Goal: Information Seeking & Learning: Learn about a topic

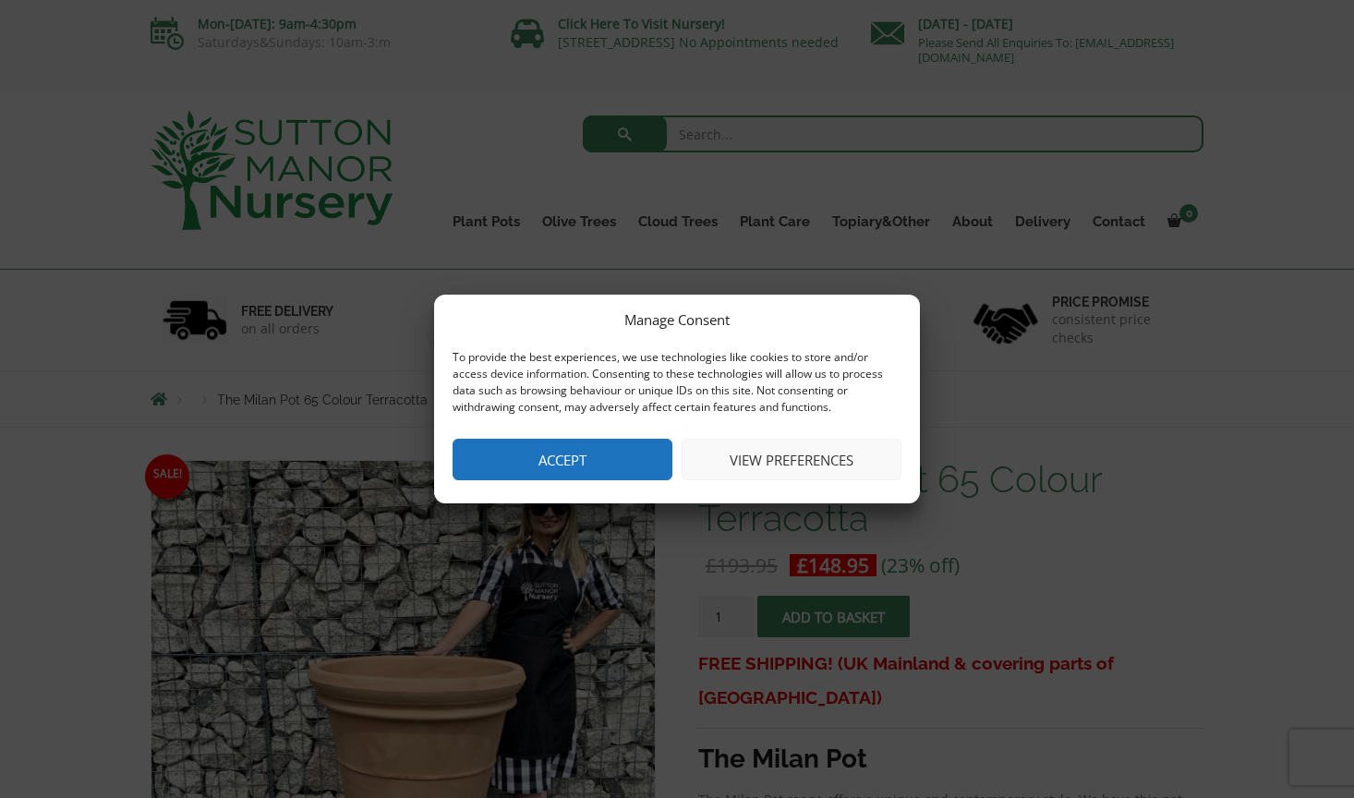
click at [565, 468] on button "Accept" at bounding box center [563, 460] width 220 height 42
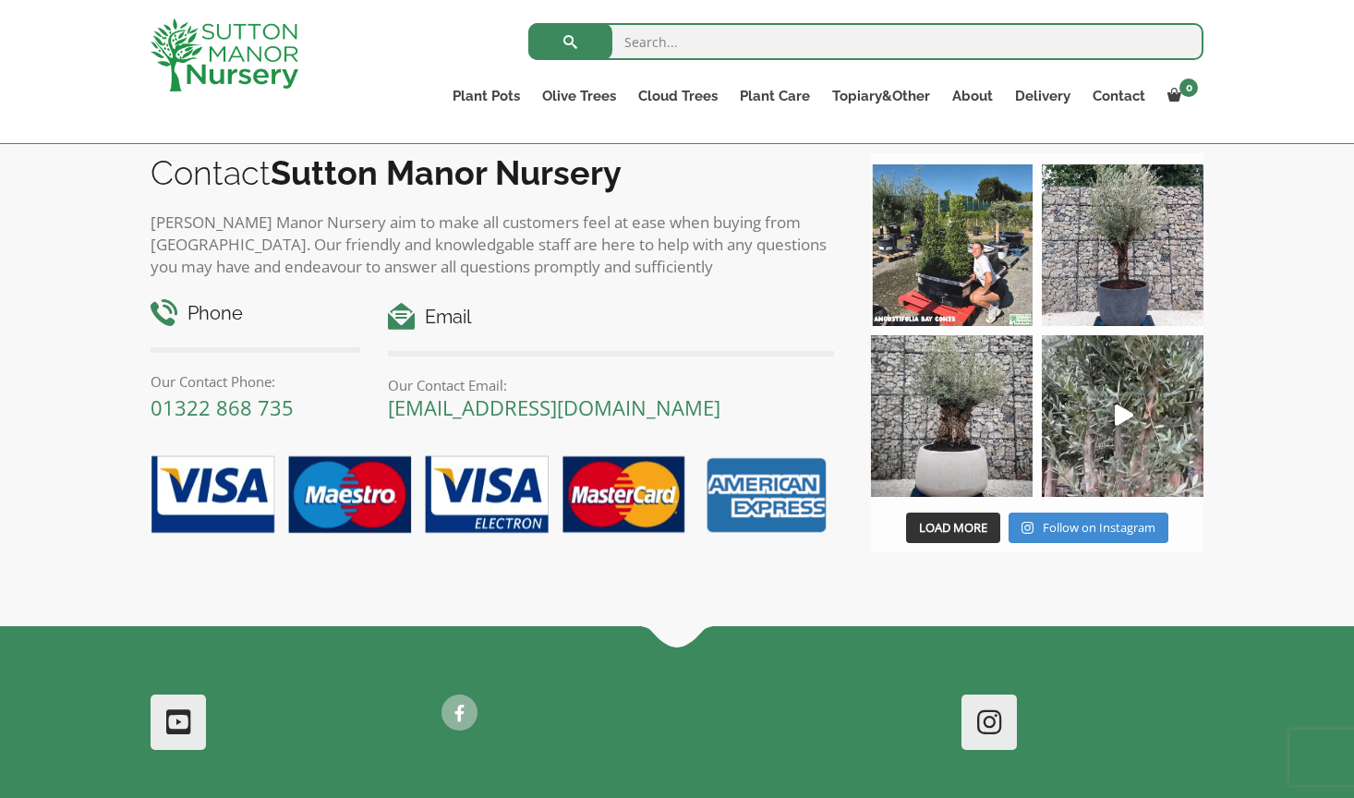
scroll to position [2144, 0]
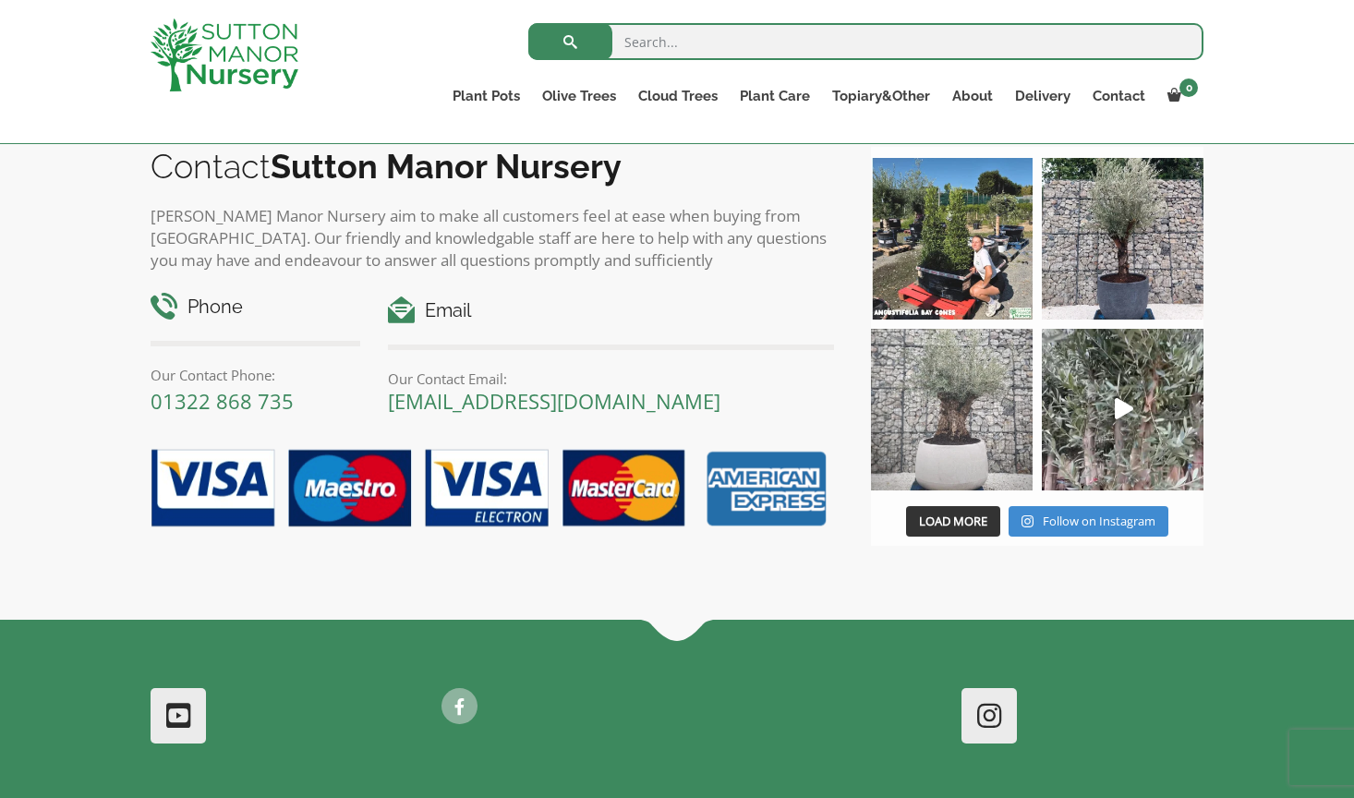
click at [951, 443] on img at bounding box center [952, 410] width 162 height 162
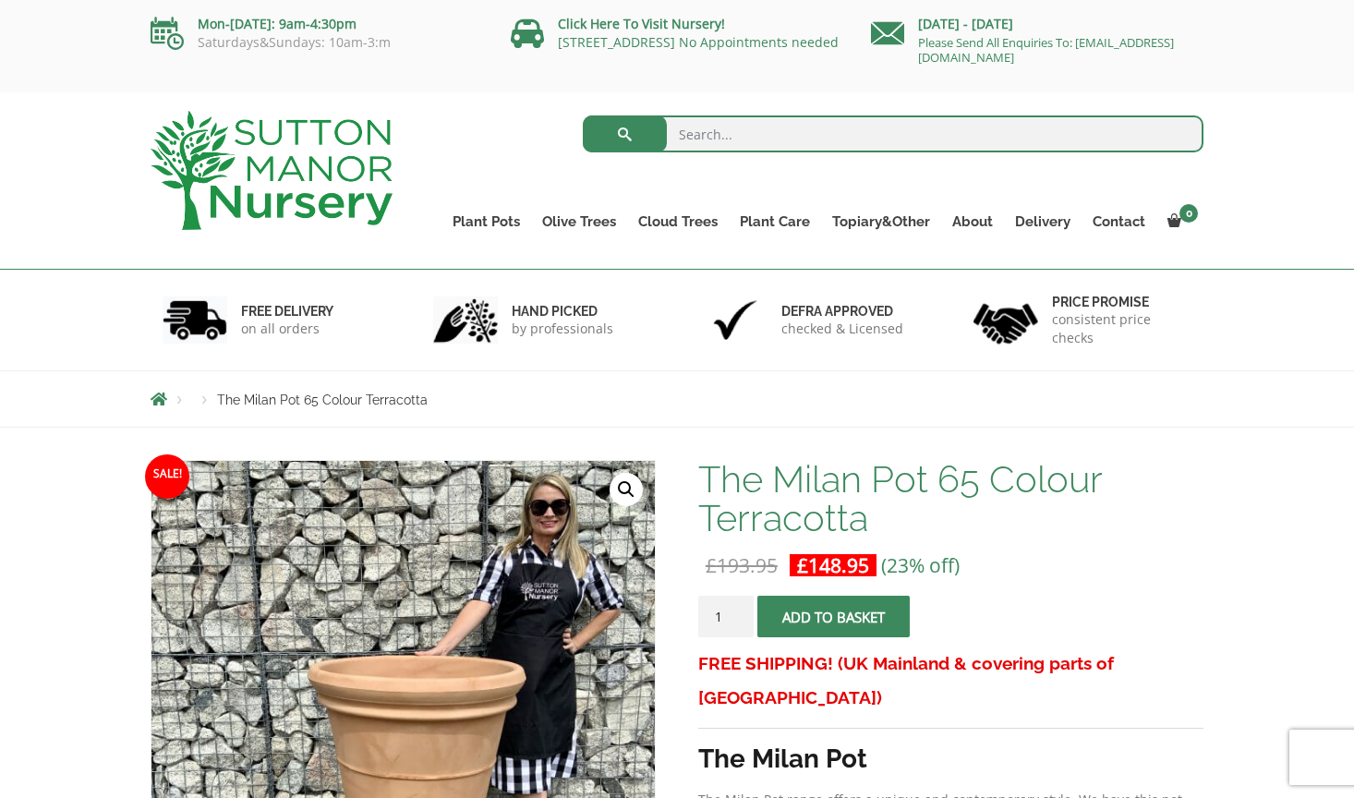
scroll to position [0, 0]
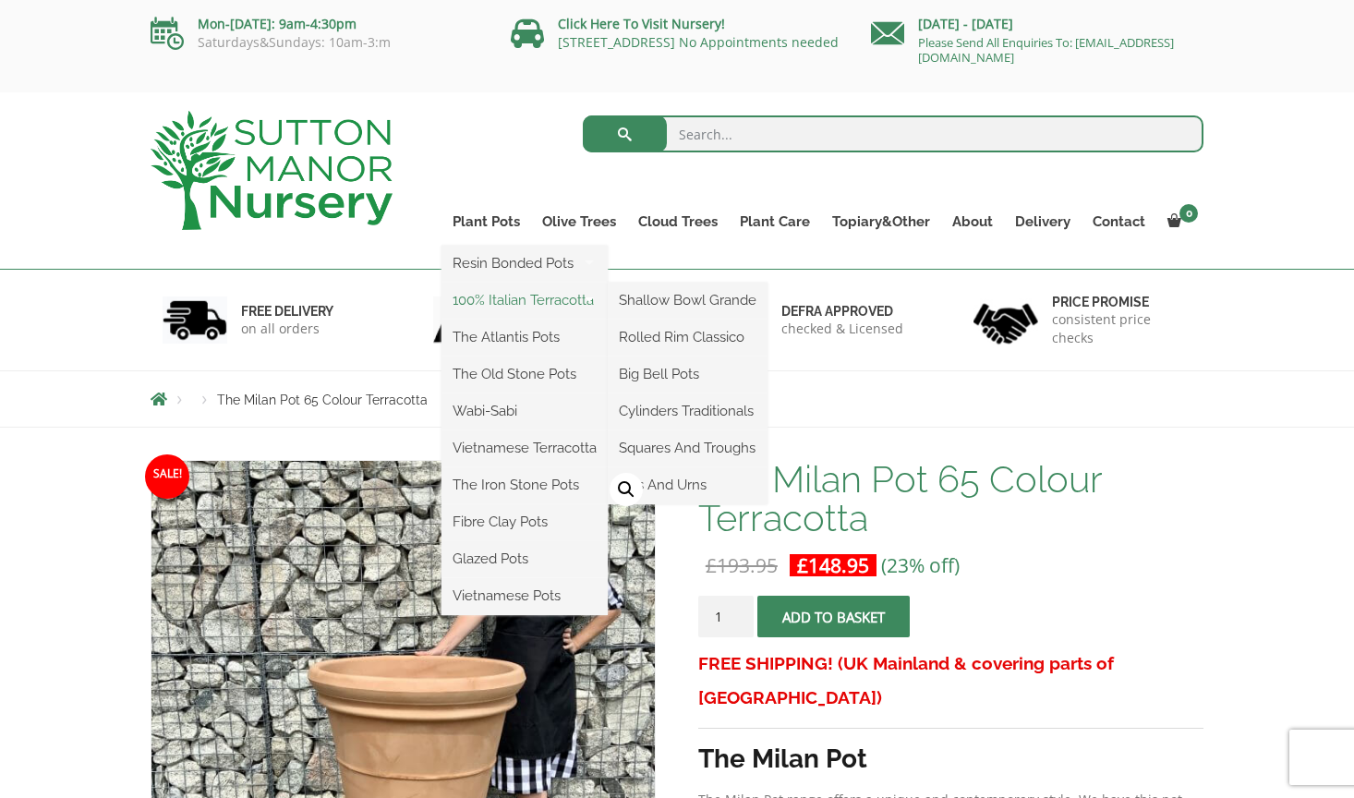
click at [516, 302] on link "100% Italian Terracotta" at bounding box center [524, 300] width 166 height 28
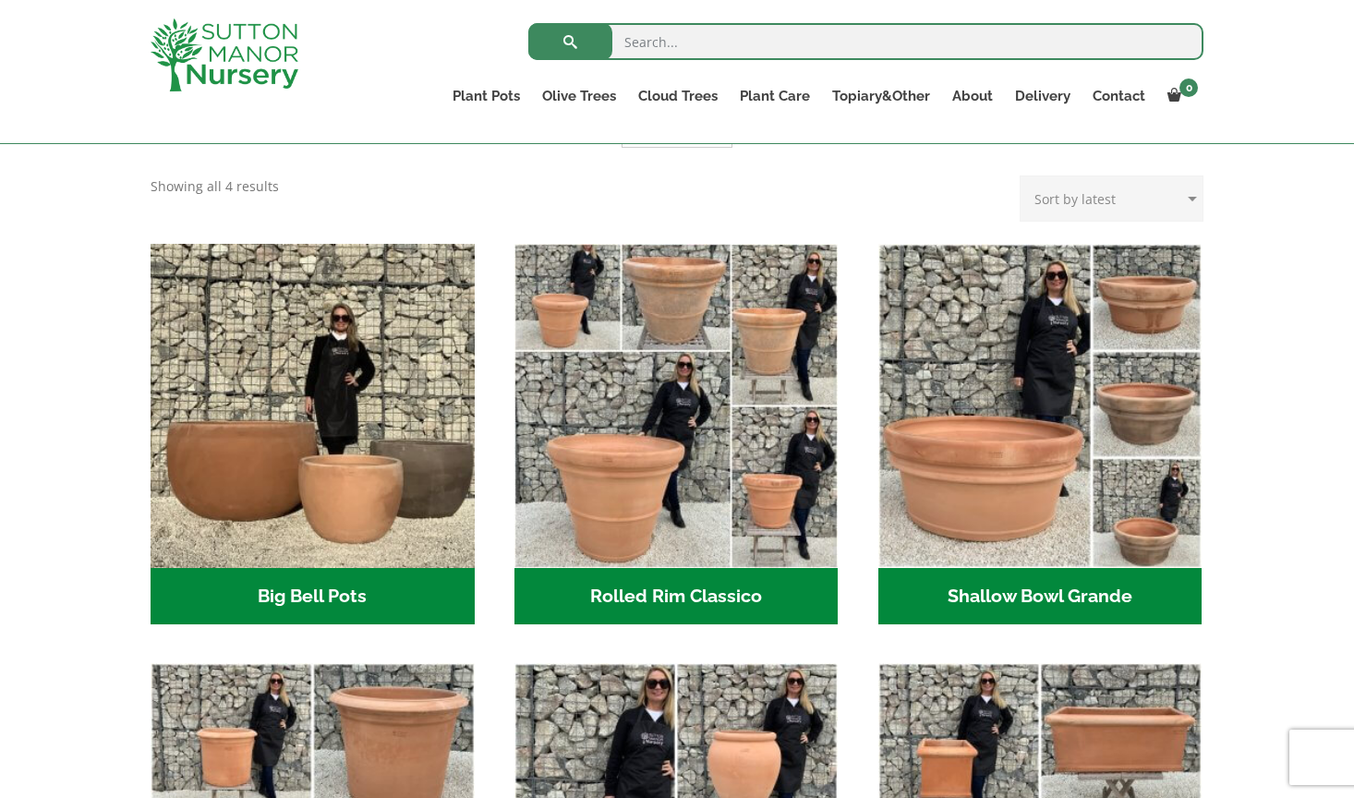
scroll to position [507, 0]
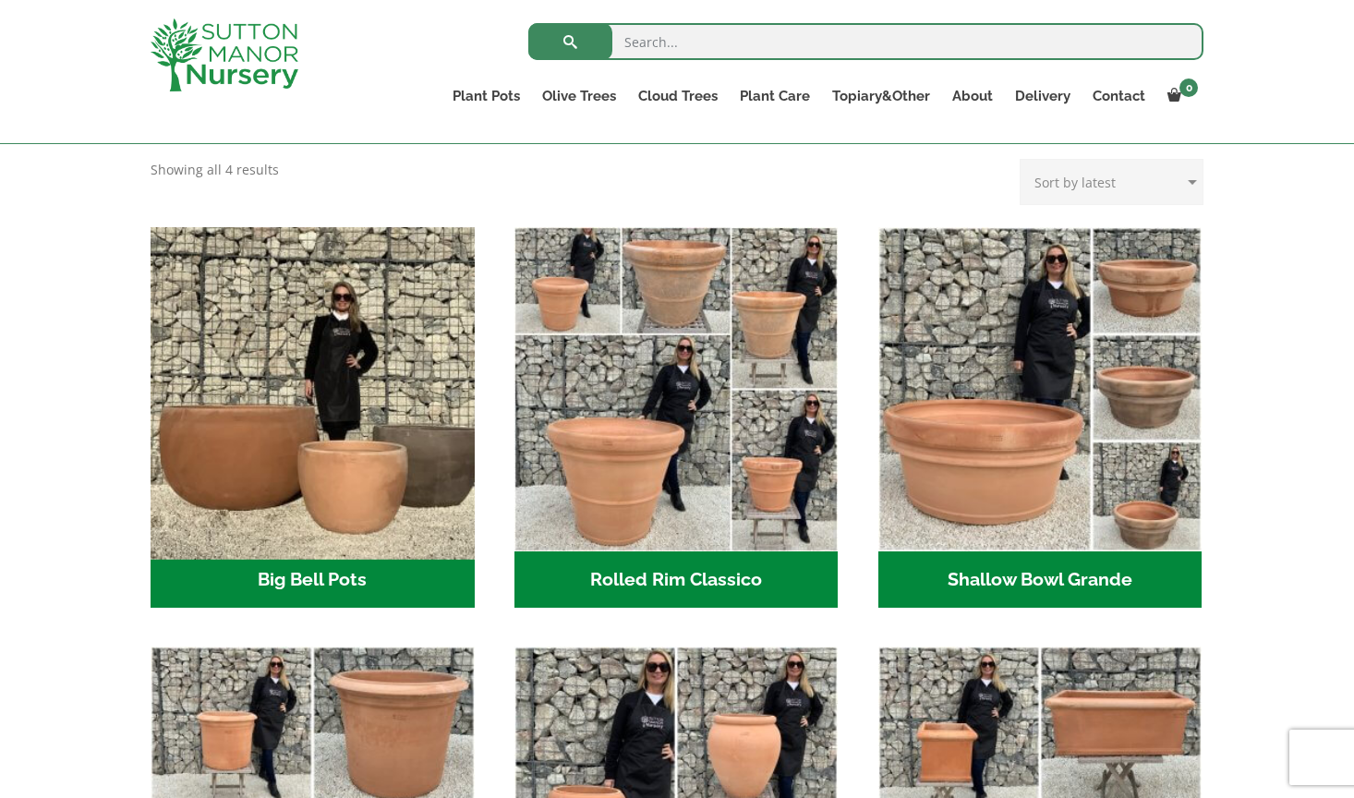
click at [368, 506] on img "Visit product category Big Bell Pots" at bounding box center [312, 389] width 340 height 340
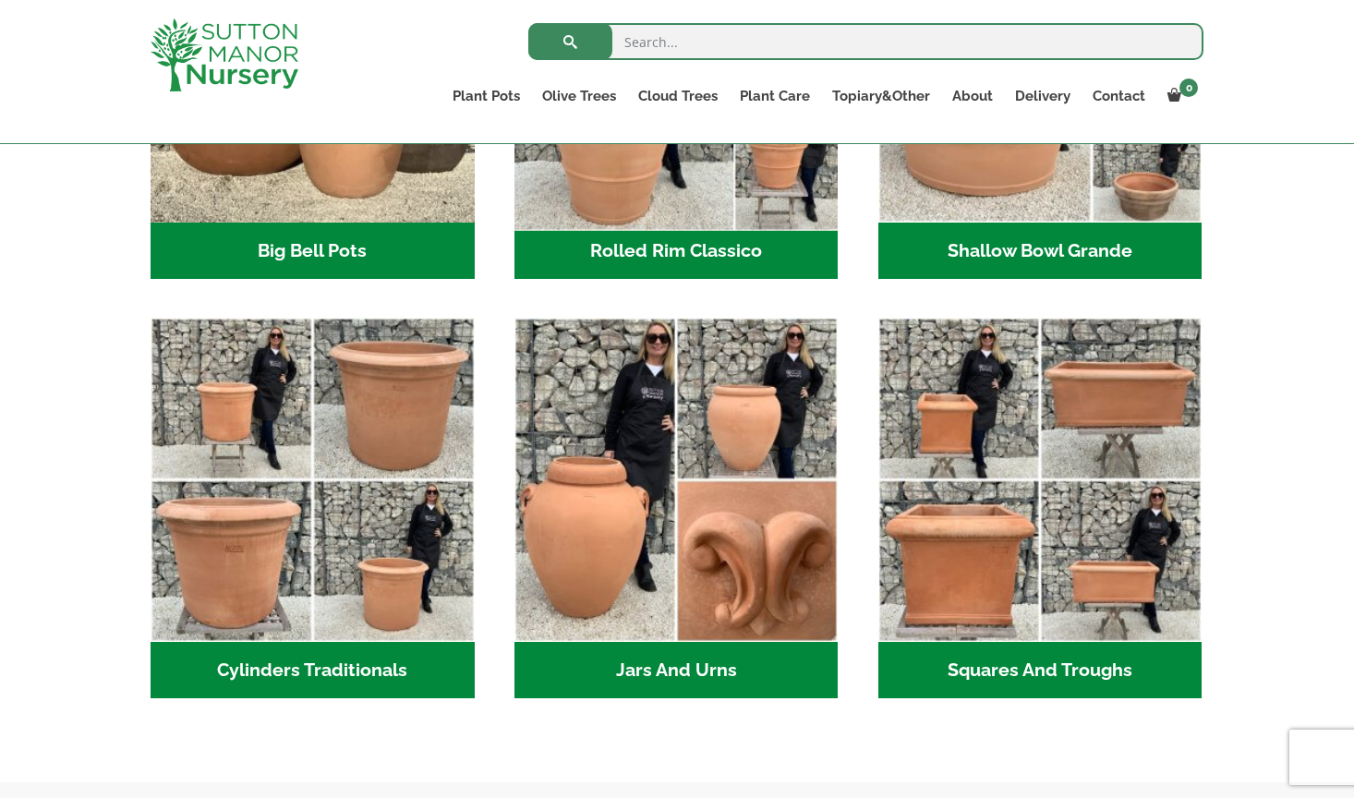
scroll to position [842, 0]
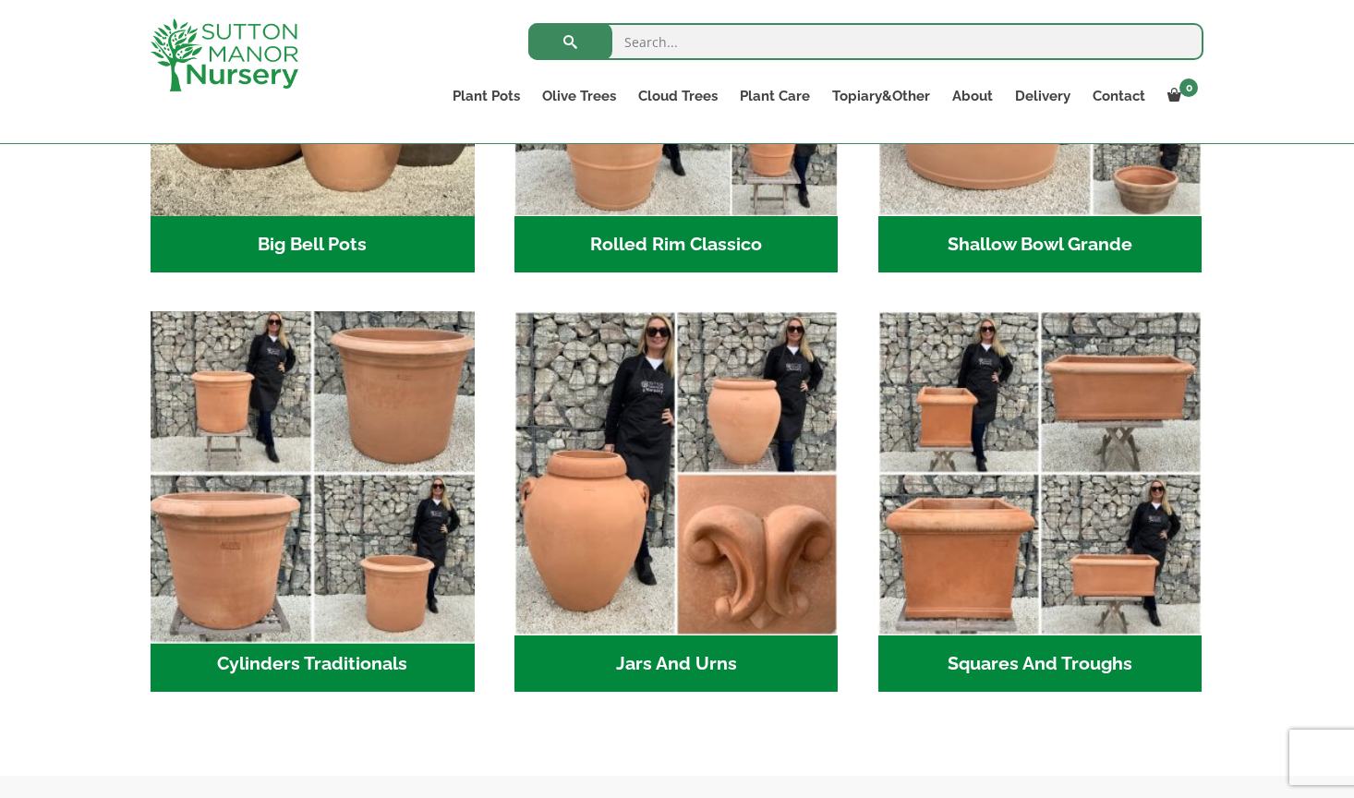
click at [405, 557] on img "Visit product category Cylinders Traditionals" at bounding box center [312, 474] width 340 height 340
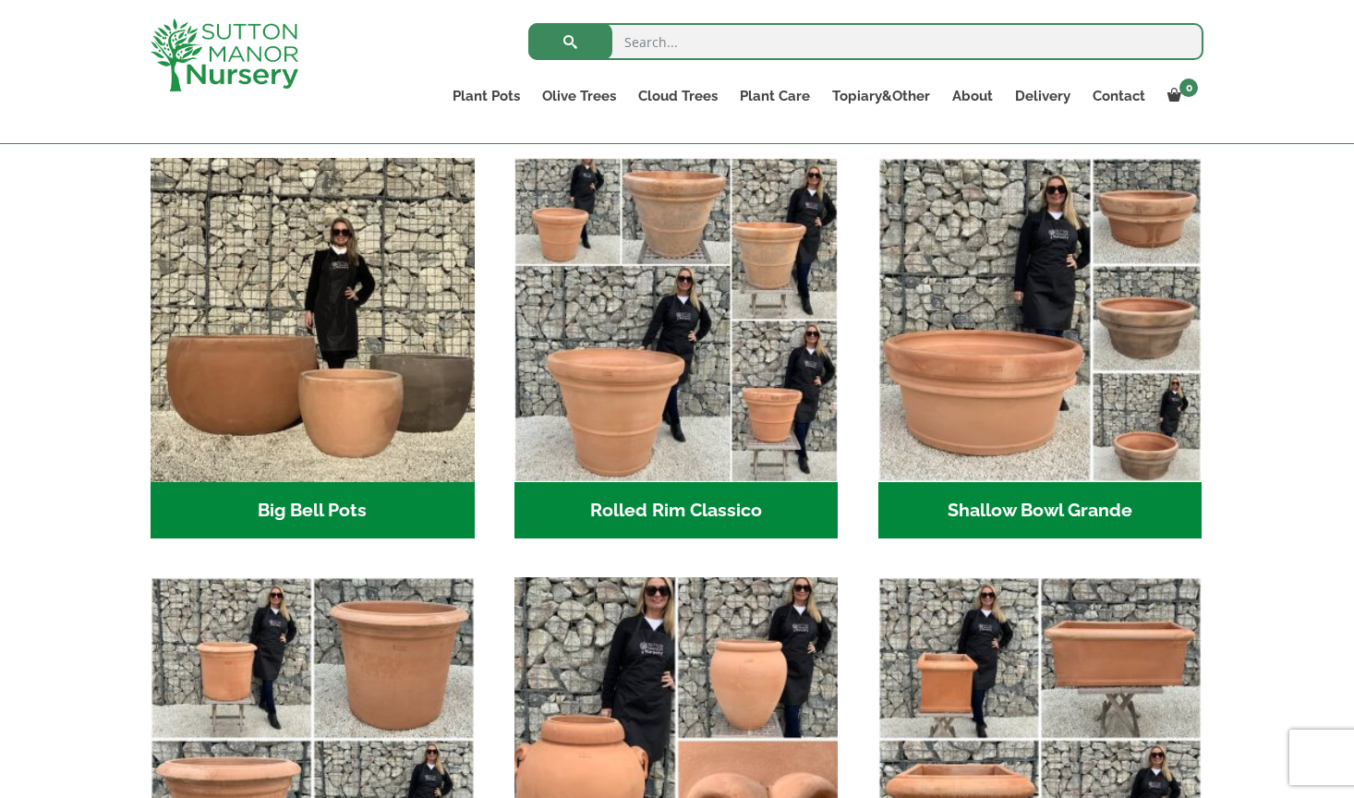
scroll to position [474, 0]
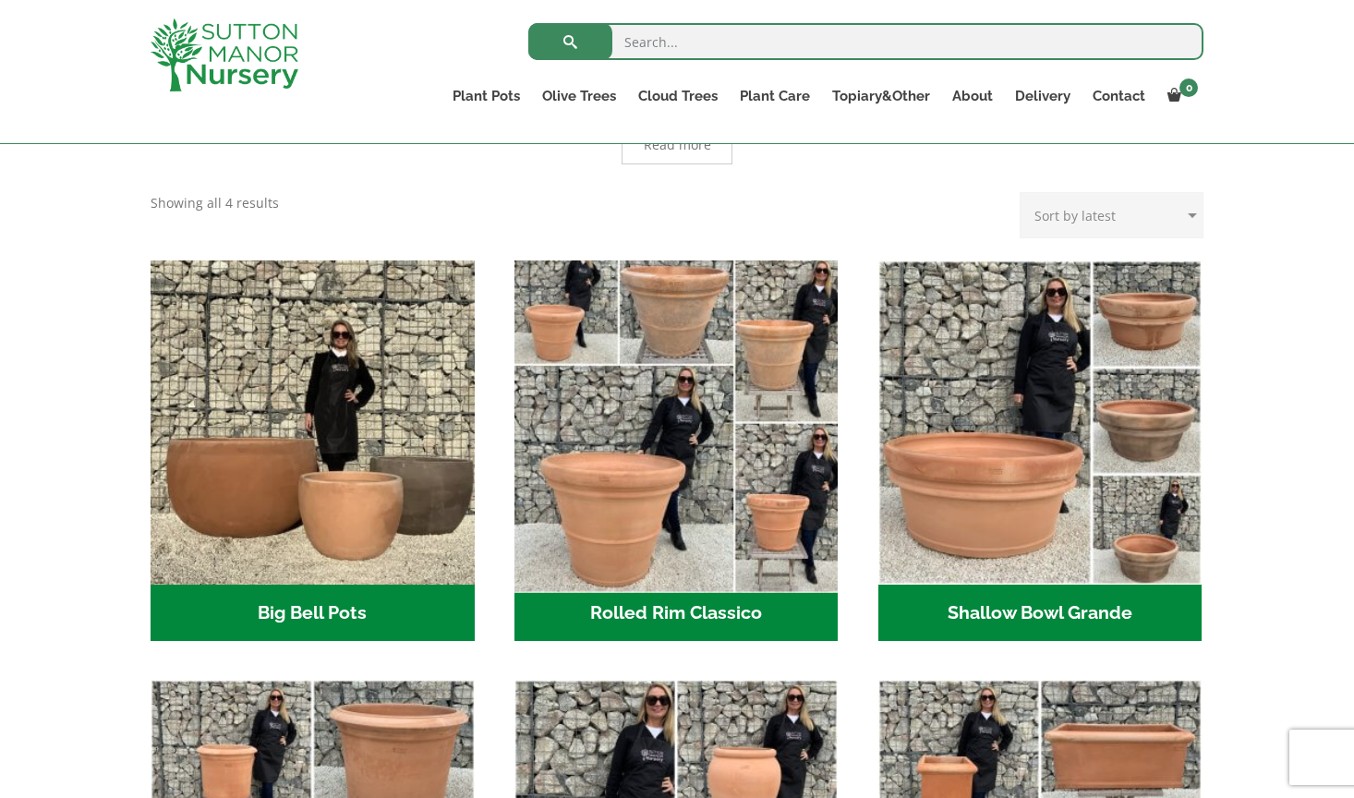
click at [691, 502] on img "Visit product category Rolled Rim Classico" at bounding box center [676, 422] width 340 height 340
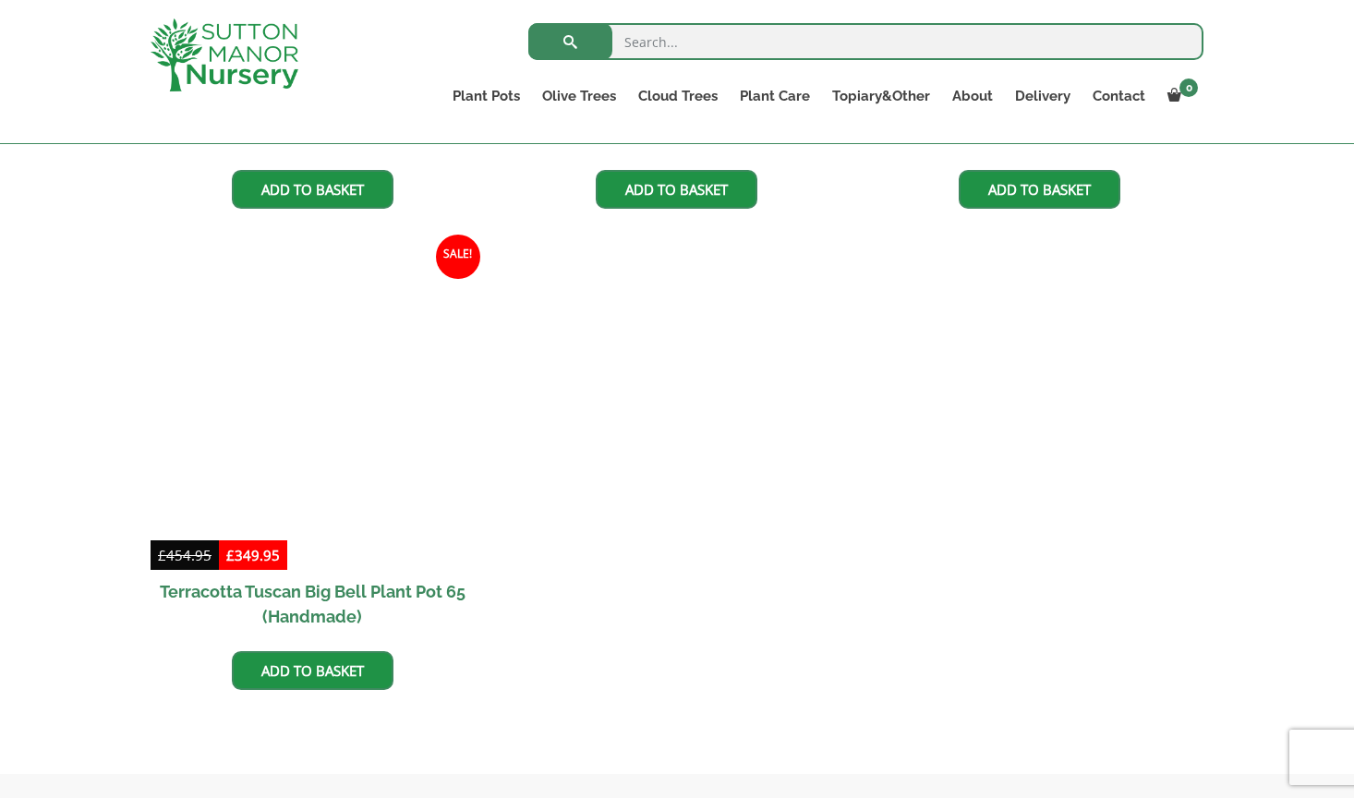
scroll to position [1815, 0]
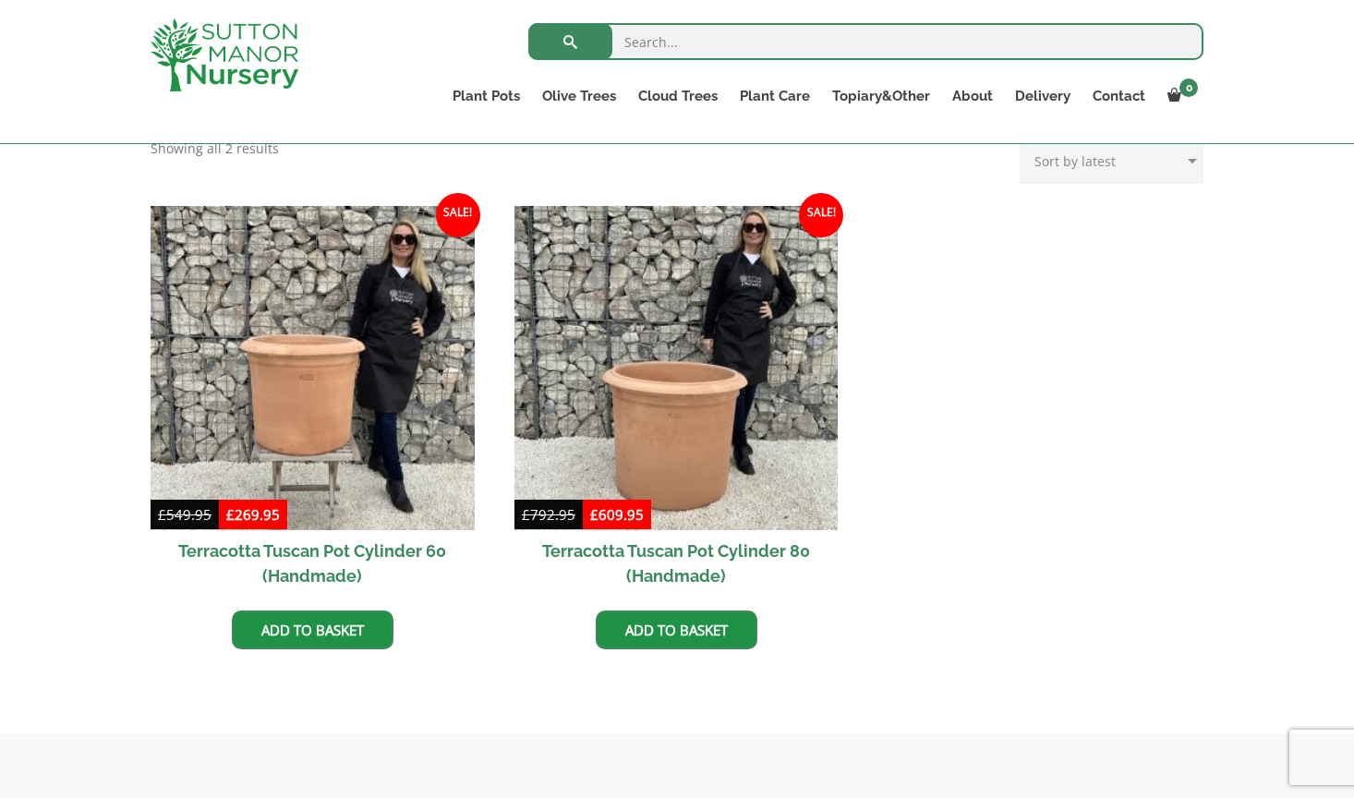
scroll to position [787, 0]
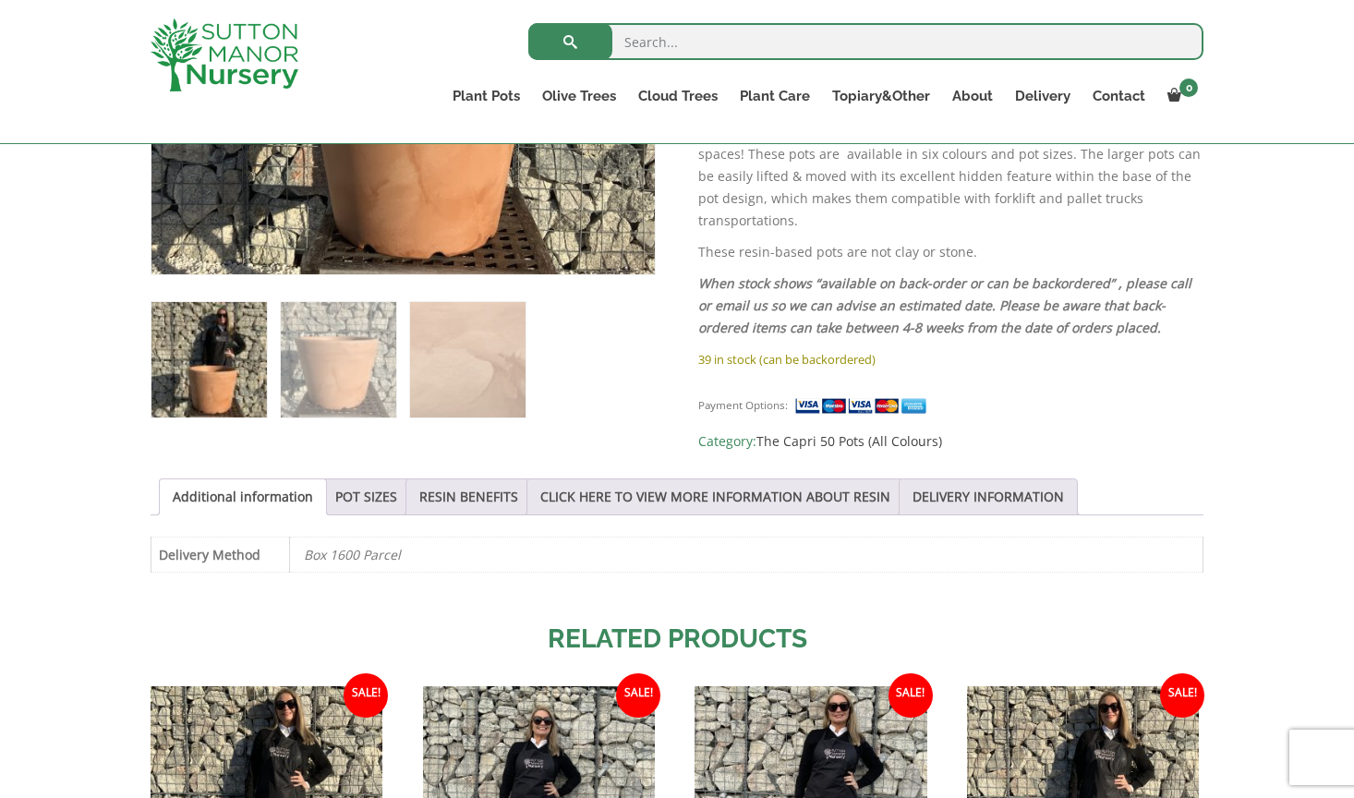
scroll to position [658, 0]
click at [371, 494] on link "POT SIZES" at bounding box center [366, 495] width 62 height 35
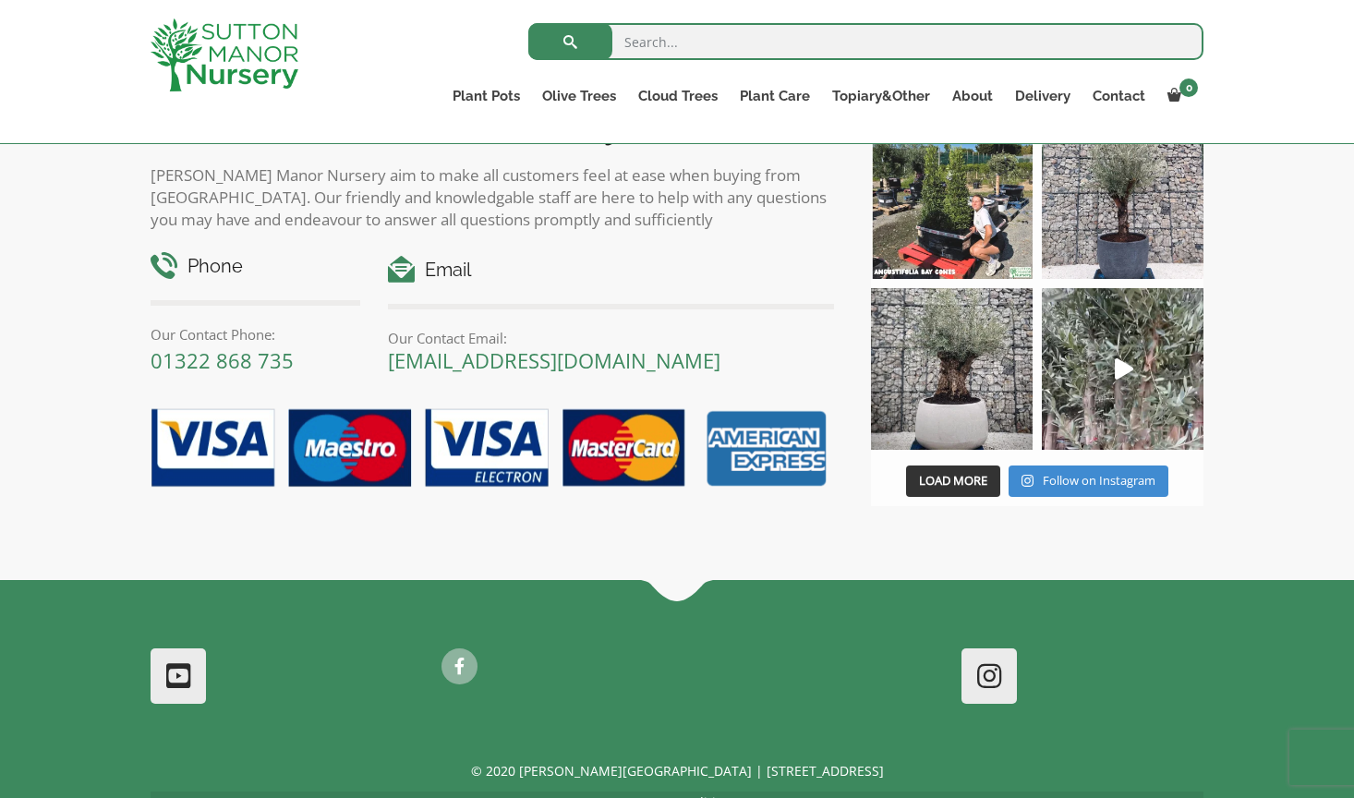
scroll to position [2175, 0]
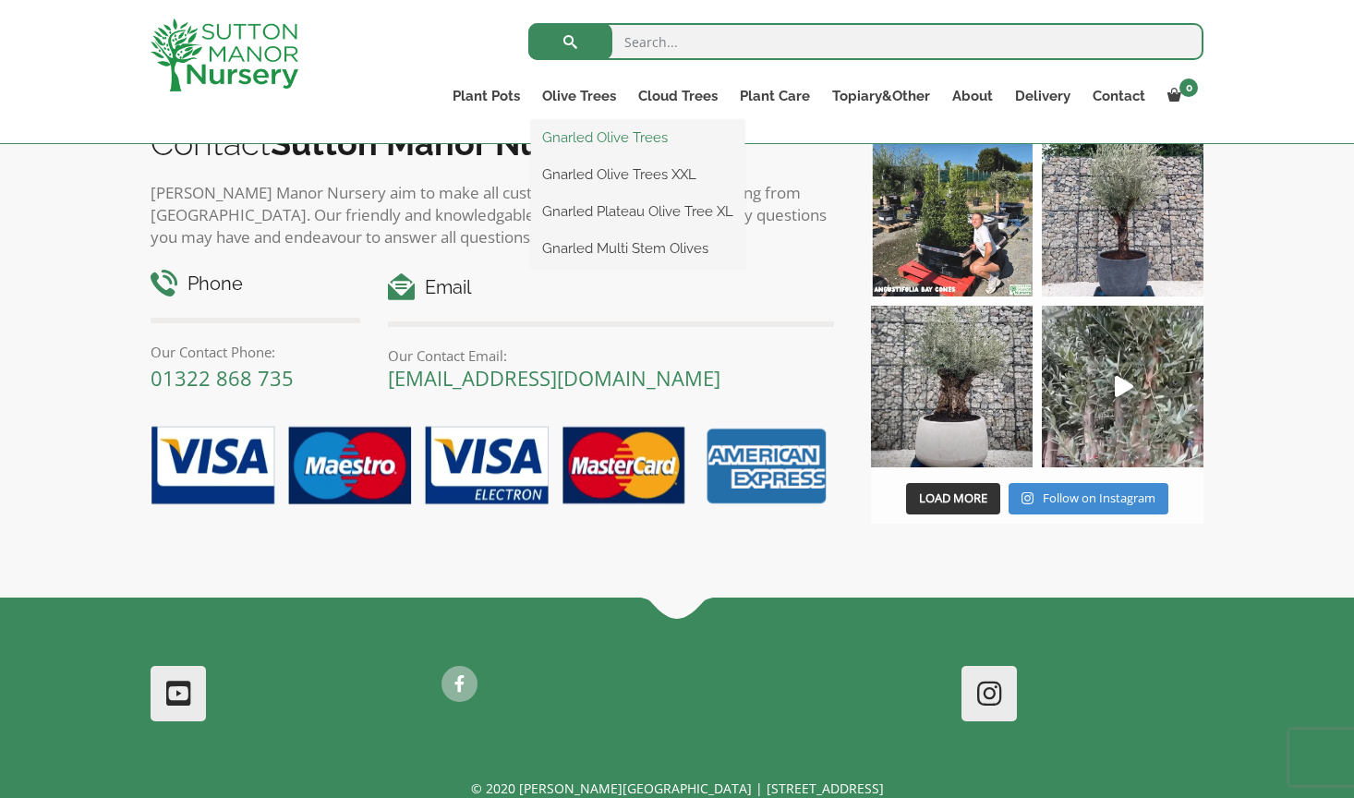
click at [597, 137] on link "Gnarled Olive Trees" at bounding box center [637, 138] width 213 height 28
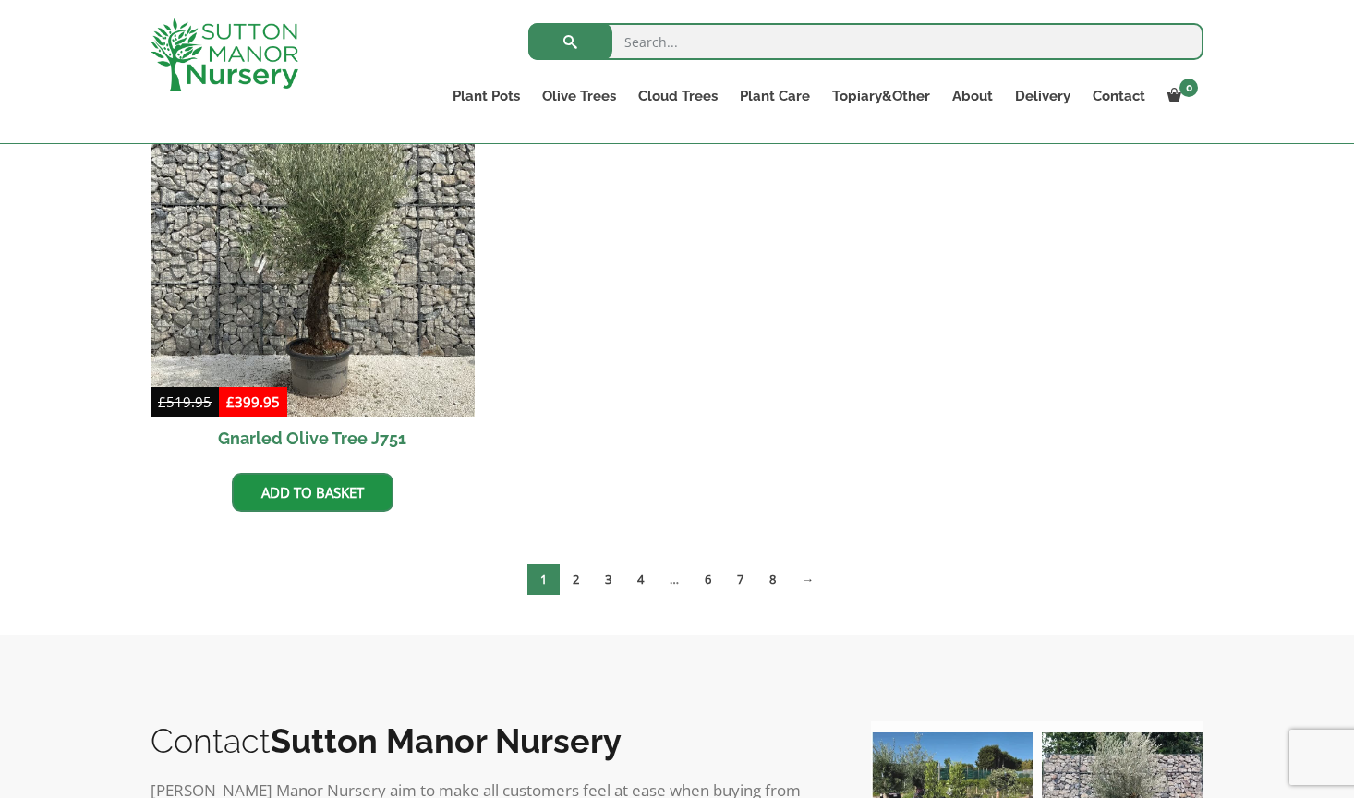
scroll to position [1896, 0]
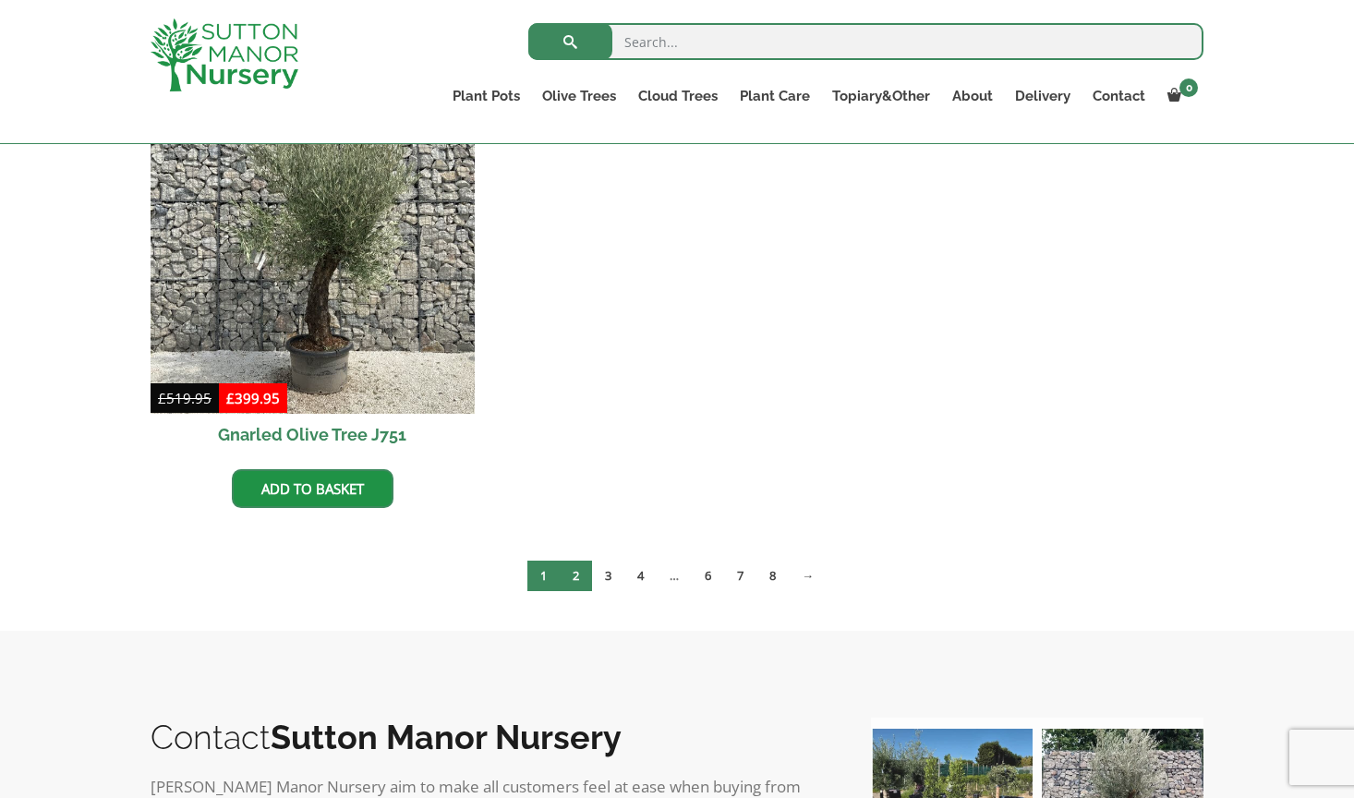
click at [574, 574] on link "2" at bounding box center [576, 576] width 32 height 30
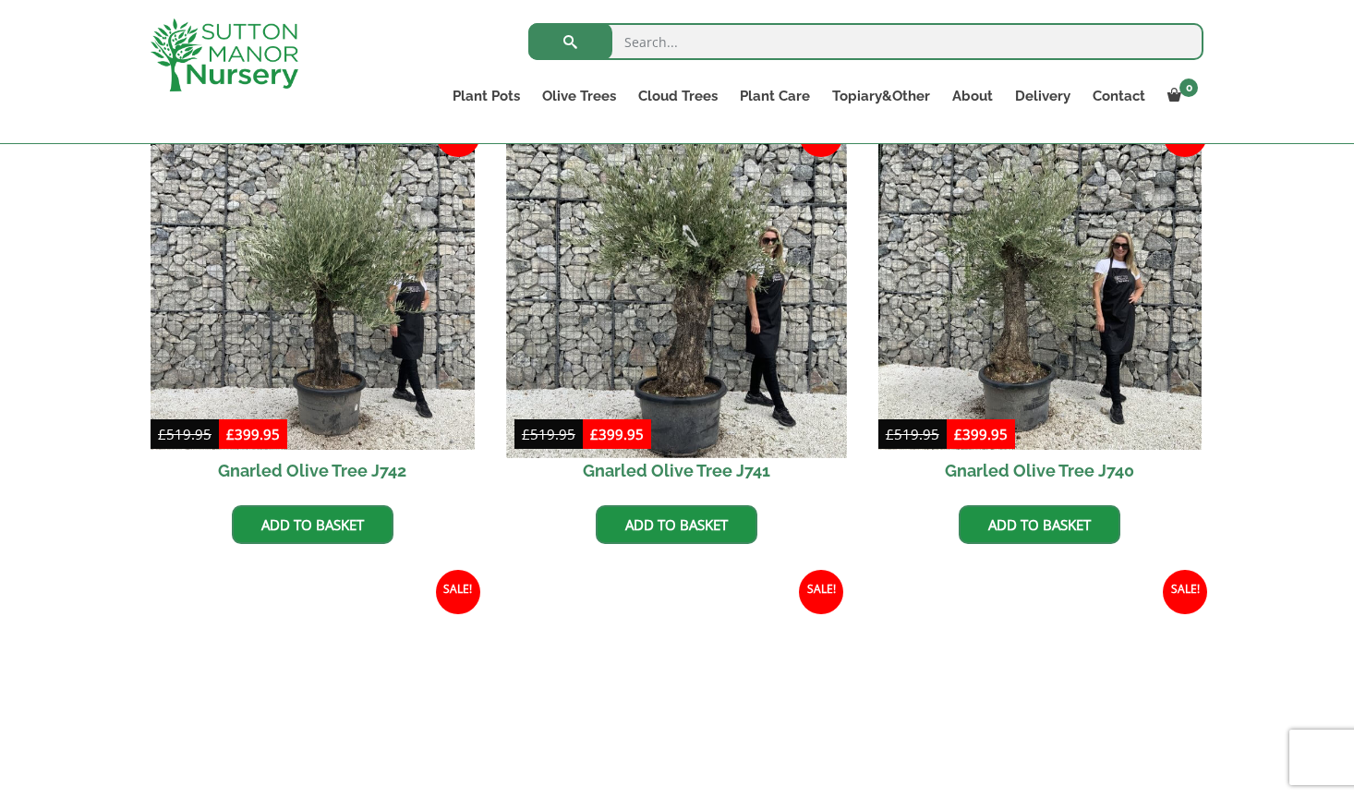
scroll to position [1423, 0]
